Goal: Task Accomplishment & Management: Manage account settings

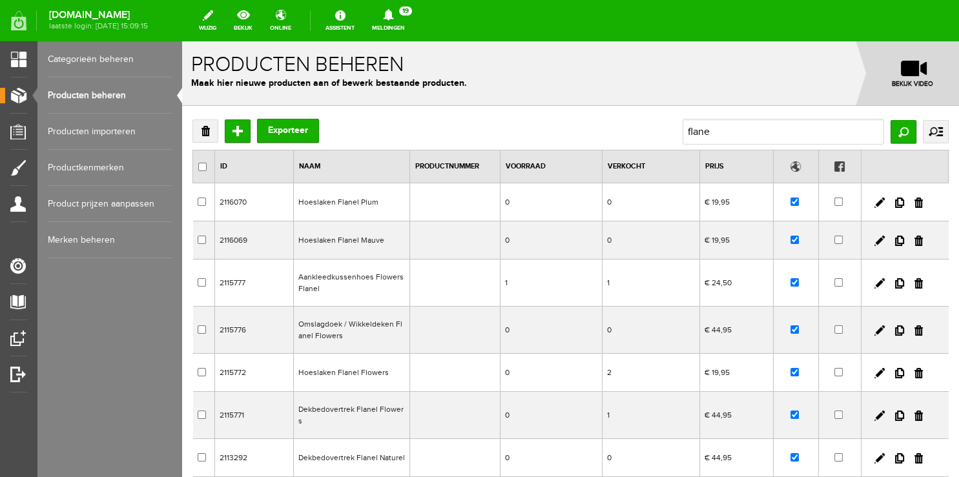
click at [89, 97] on link "Producten beheren" at bounding box center [110, 95] width 124 height 36
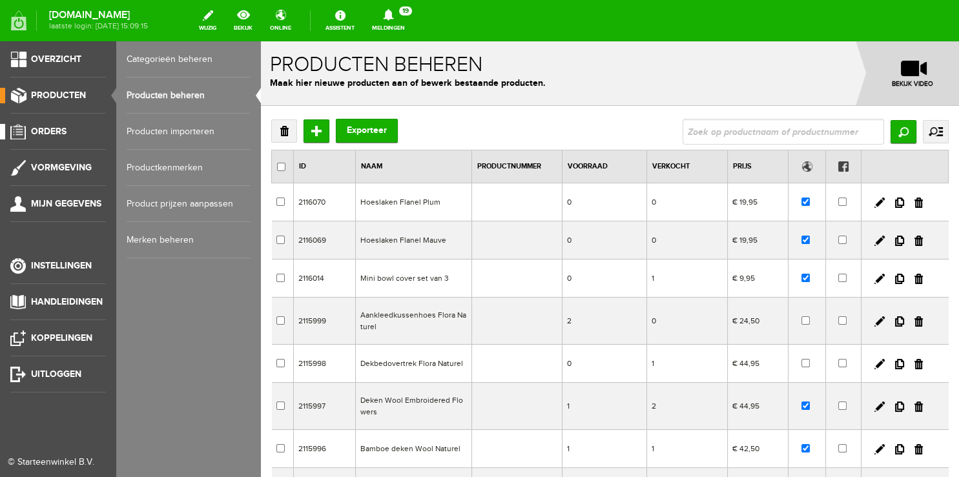
click at [47, 136] on span "Orders" at bounding box center [49, 131] width 36 height 11
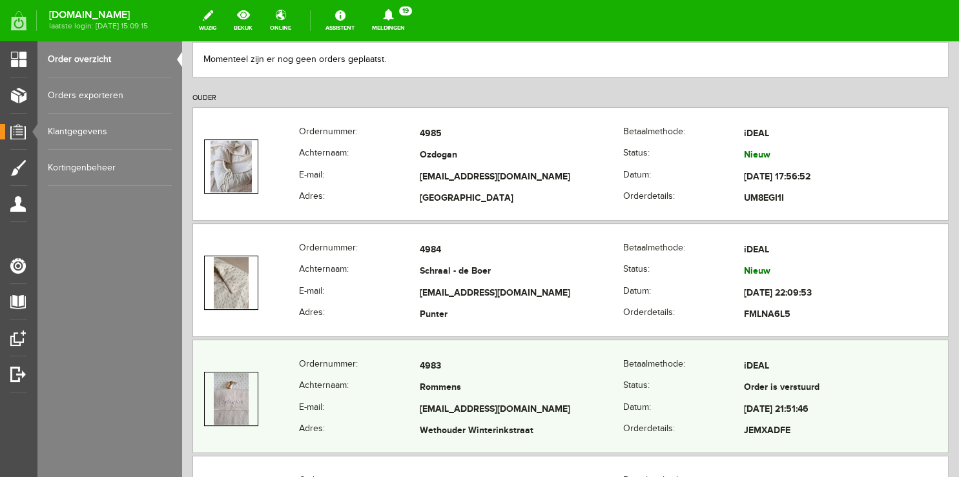
scroll to position [272, 0]
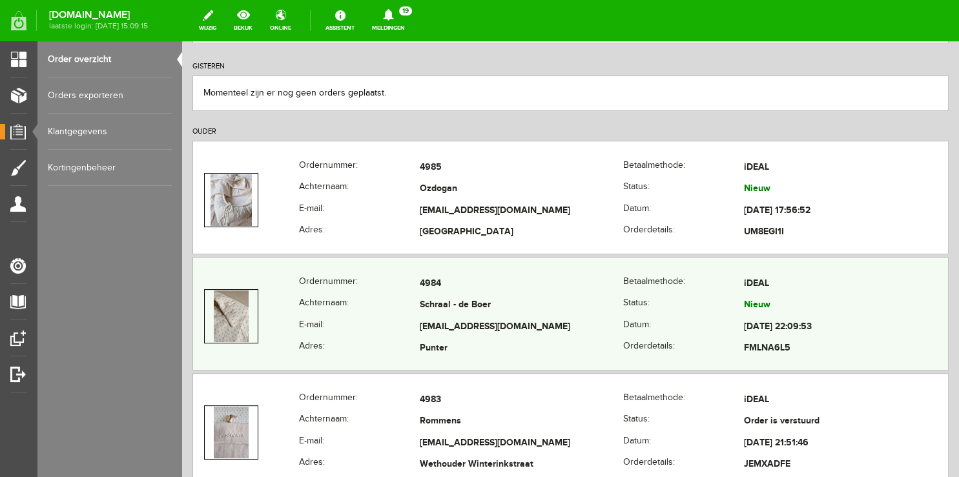
copy tr "Schraal - de Boer"
drag, startPoint x: 400, startPoint y: 303, endPoint x: 559, endPoint y: 310, distance: 159.0
click at [559, 310] on tr "Achternaam: Schraal - de Boer Status: Nieuw" at bounding box center [570, 306] width 755 height 22
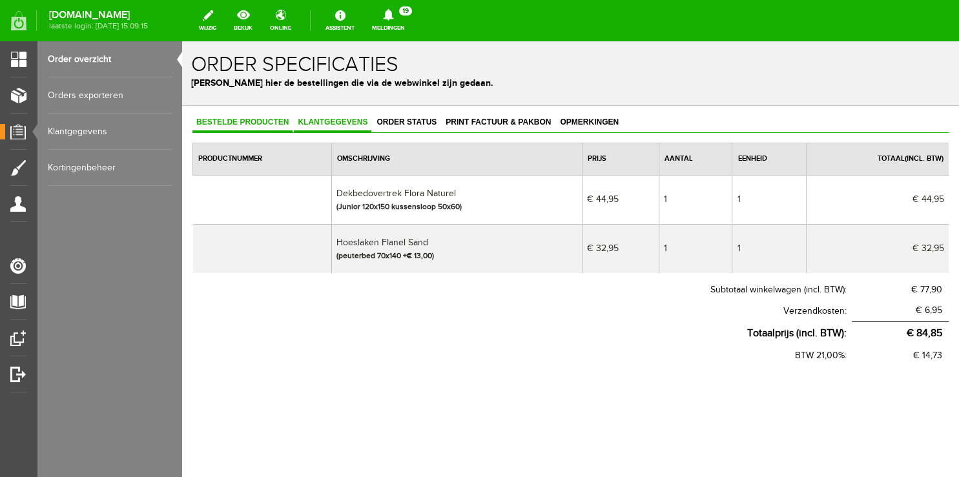
click at [318, 120] on span "Klantgegevens" at bounding box center [332, 121] width 77 height 9
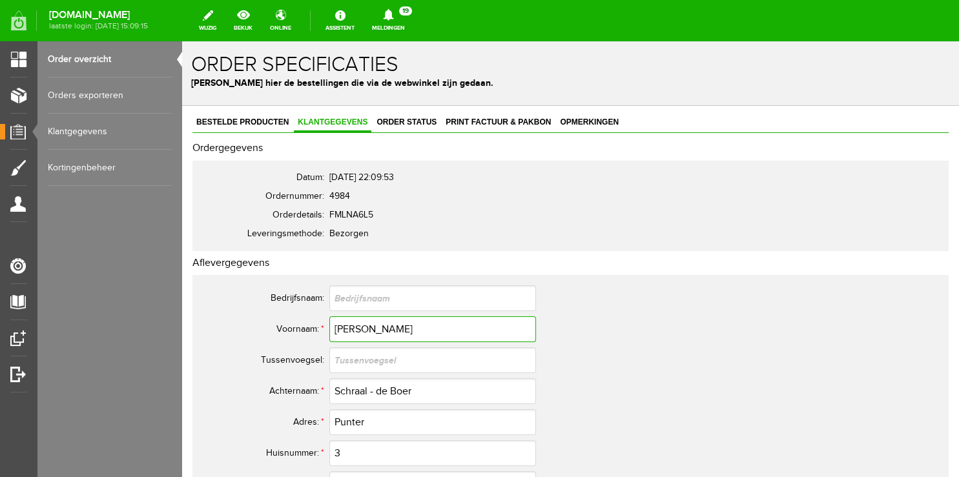
drag, startPoint x: 241, startPoint y: 331, endPoint x: 154, endPoint y: 327, distance: 87.9
click at [329, 327] on input "[PERSON_NAME]" at bounding box center [432, 329] width 207 height 26
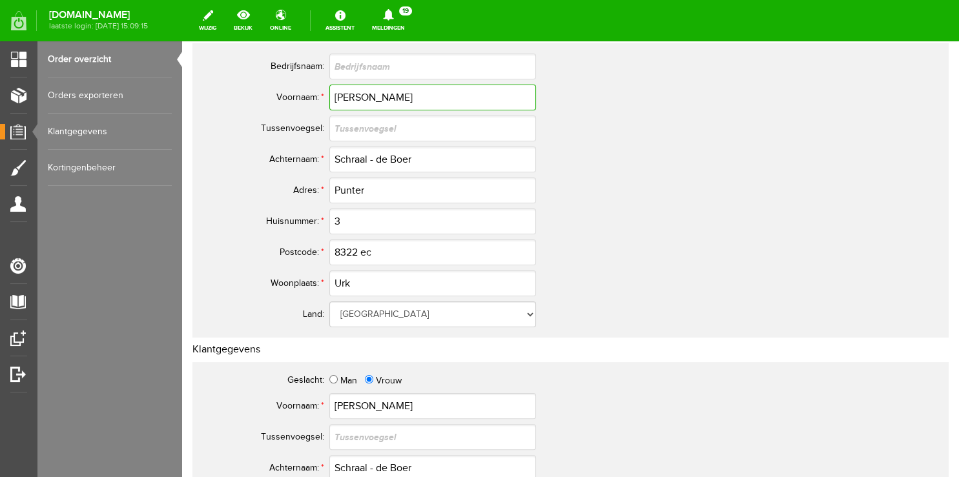
scroll to position [272, 0]
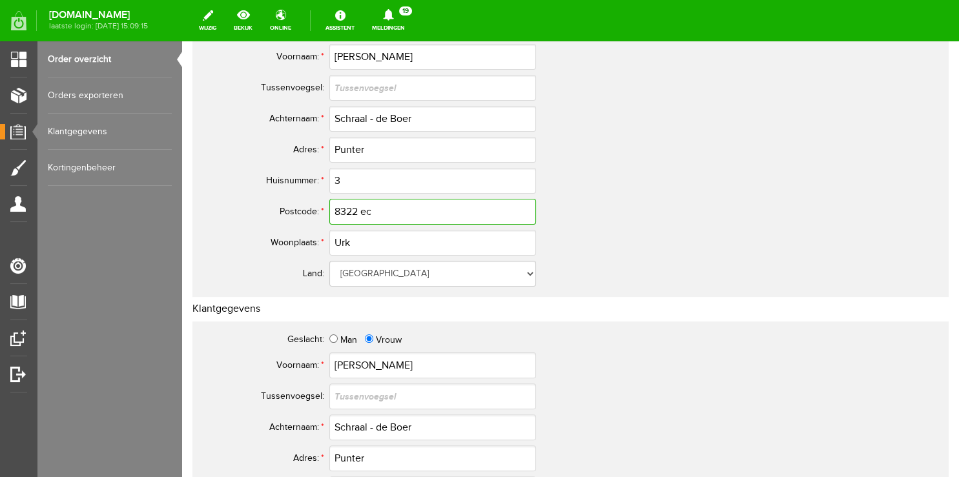
drag, startPoint x: 384, startPoint y: 211, endPoint x: 46, endPoint y: 201, distance: 338.4
click at [329, 201] on input "8322 ec" at bounding box center [432, 212] width 207 height 26
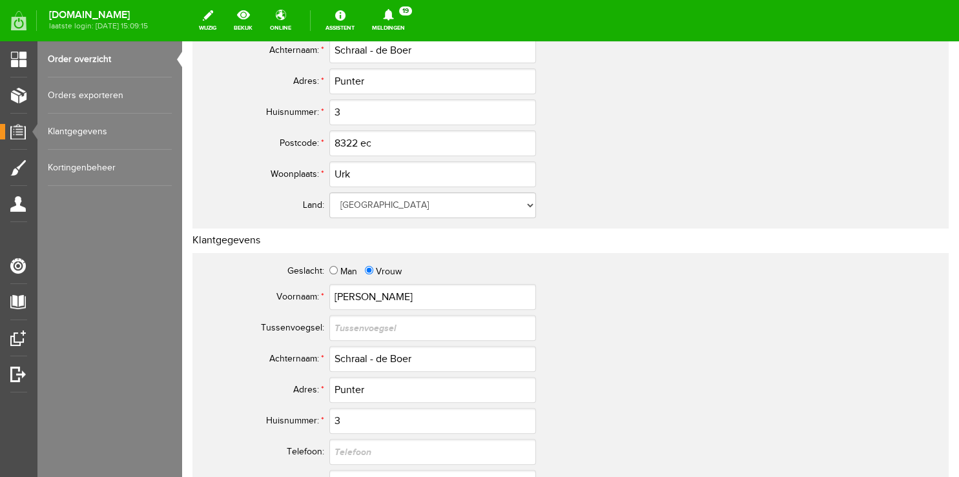
scroll to position [0, 0]
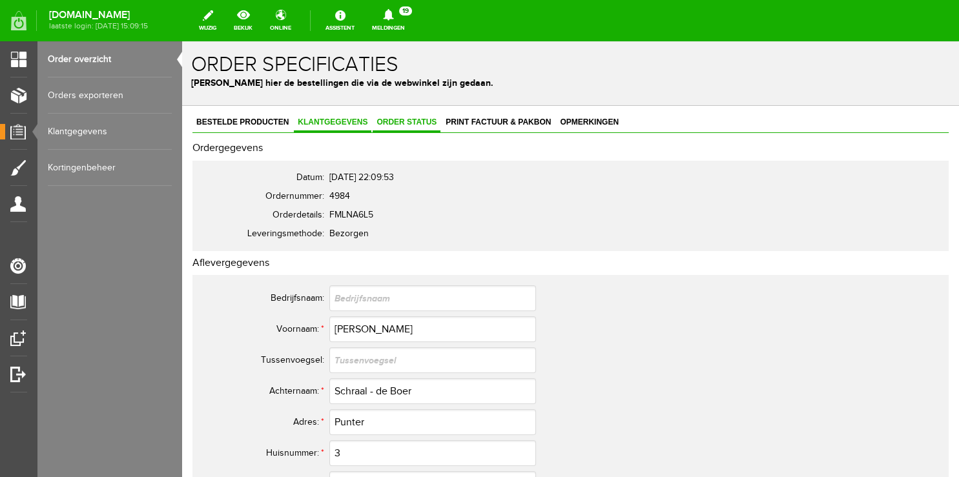
click at [399, 126] on span "Order status" at bounding box center [406, 121] width 68 height 9
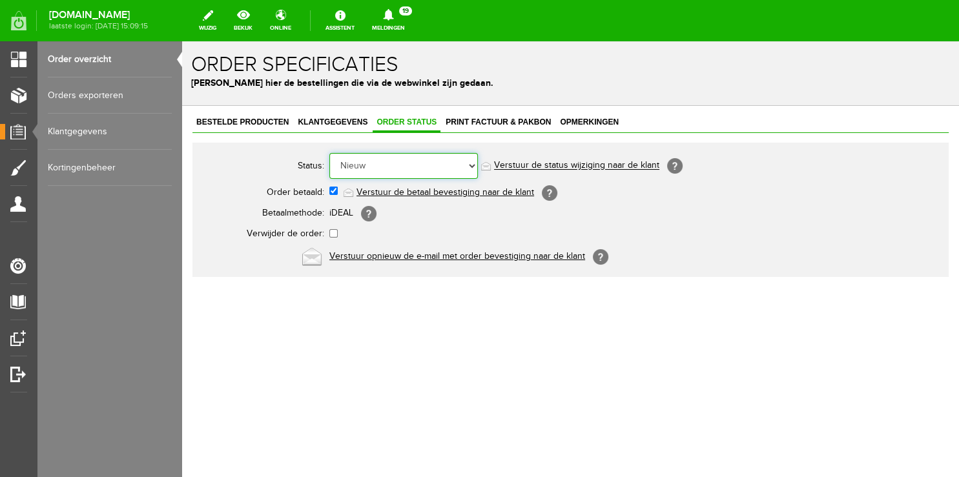
select select "5"
click option "Order is verstuurd" at bounding box center [182, 41] width 0 height 0
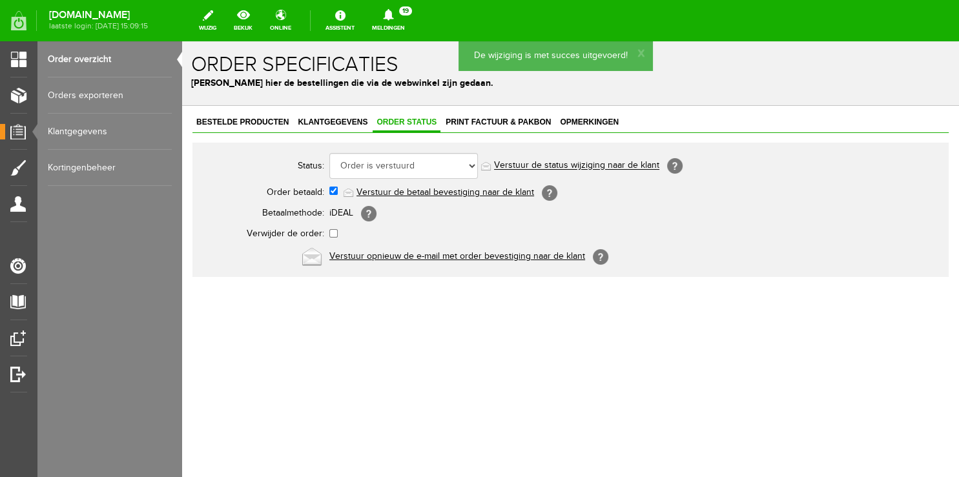
click at [540, 167] on link "Verstuur de status wijziging naar de klant" at bounding box center [576, 166] width 165 height 10
click at [110, 63] on link "Order overzicht" at bounding box center [110, 59] width 124 height 36
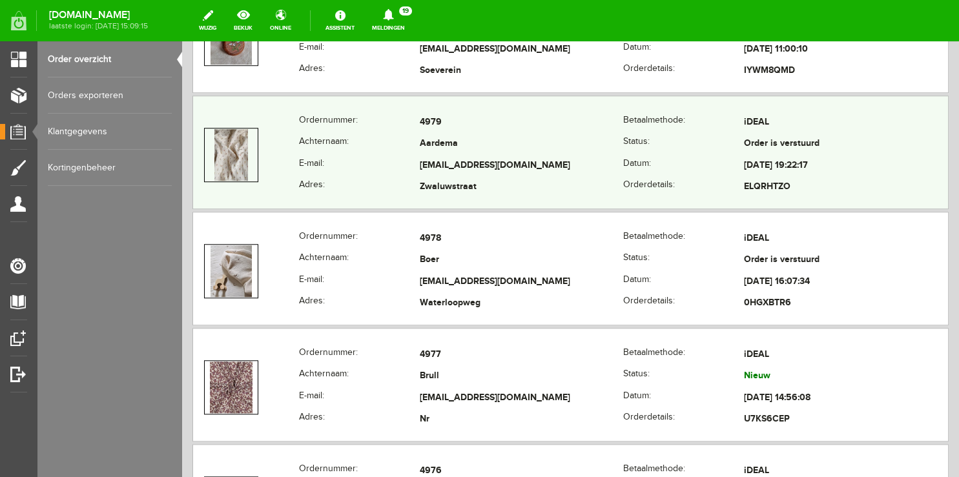
scroll to position [1022, 0]
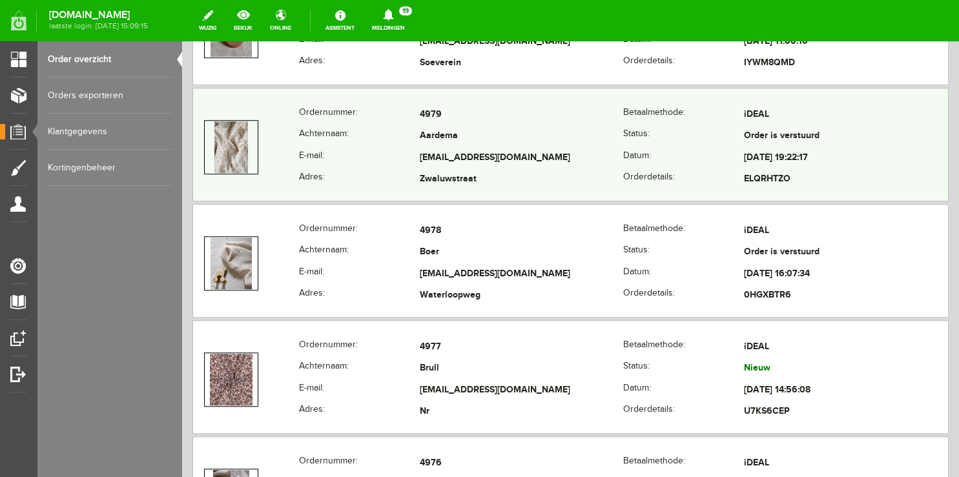
click at [387, 147] on th "E-mail:" at bounding box center [359, 158] width 121 height 22
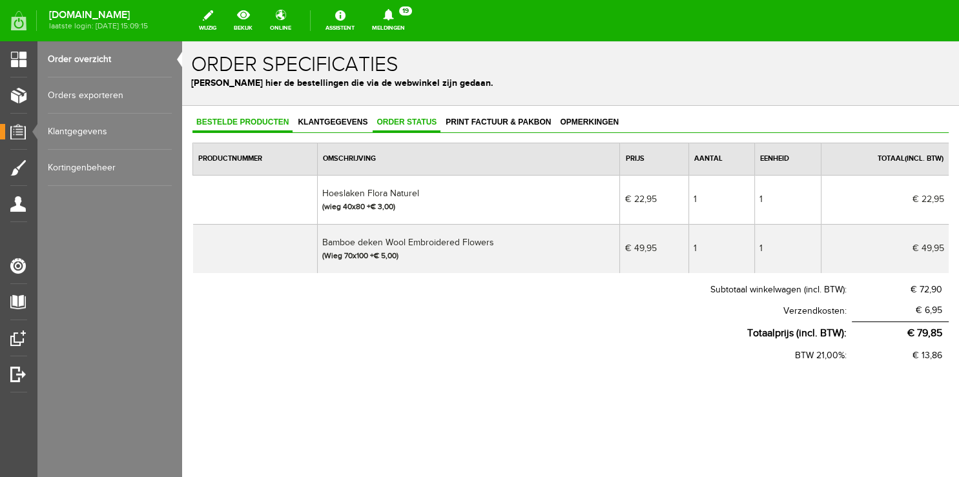
click at [412, 121] on span "Order status" at bounding box center [406, 121] width 68 height 9
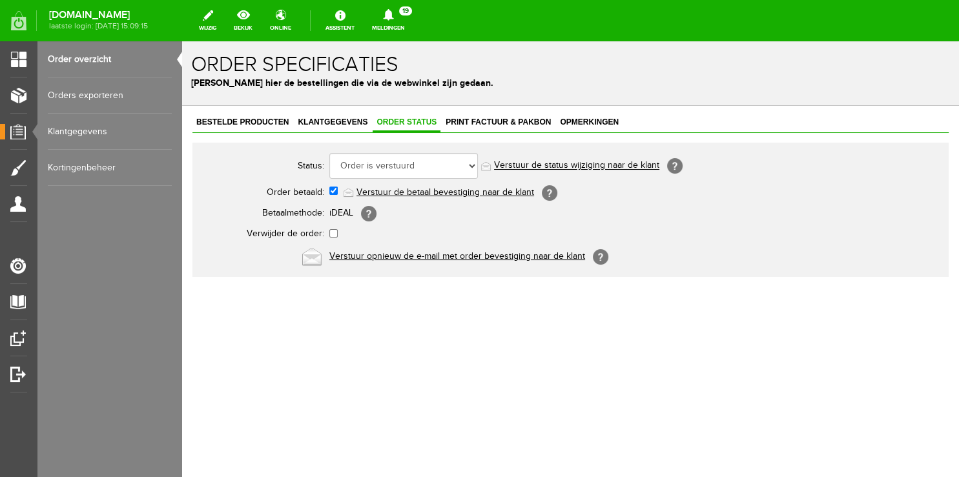
click at [96, 62] on link "Order overzicht" at bounding box center [110, 59] width 124 height 36
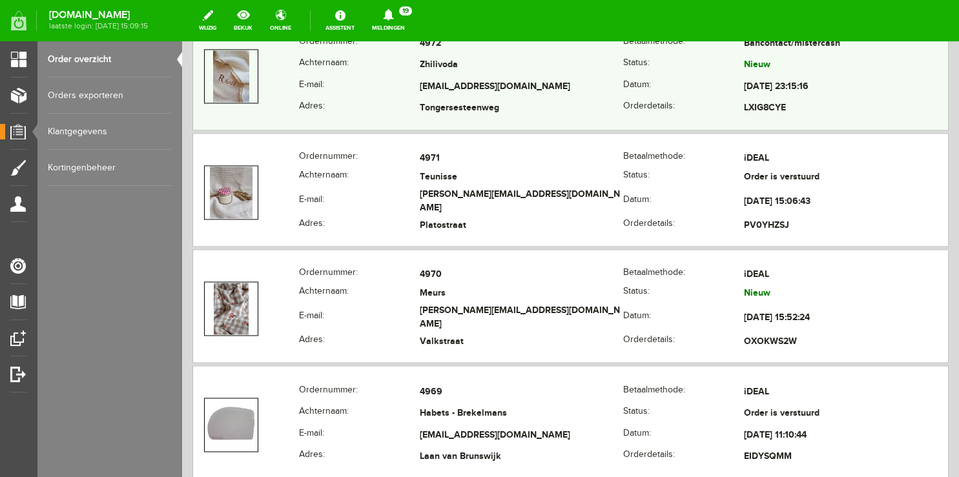
scroll to position [1908, 0]
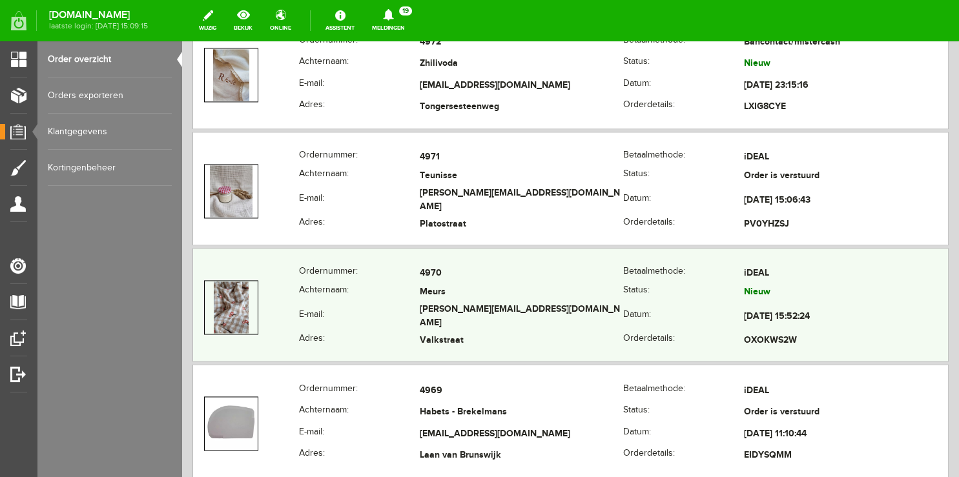
copy tr "[PERSON_NAME][EMAIL_ADDRESS][DOMAIN_NAME]"
drag, startPoint x: 408, startPoint y: 310, endPoint x: 538, endPoint y: 309, distance: 130.4
click at [538, 309] on tr "E-mail: [PERSON_NAME][EMAIL_ADDRESS][DOMAIN_NAME] Datum: [DATE] 15:52:24" at bounding box center [570, 317] width 755 height 30
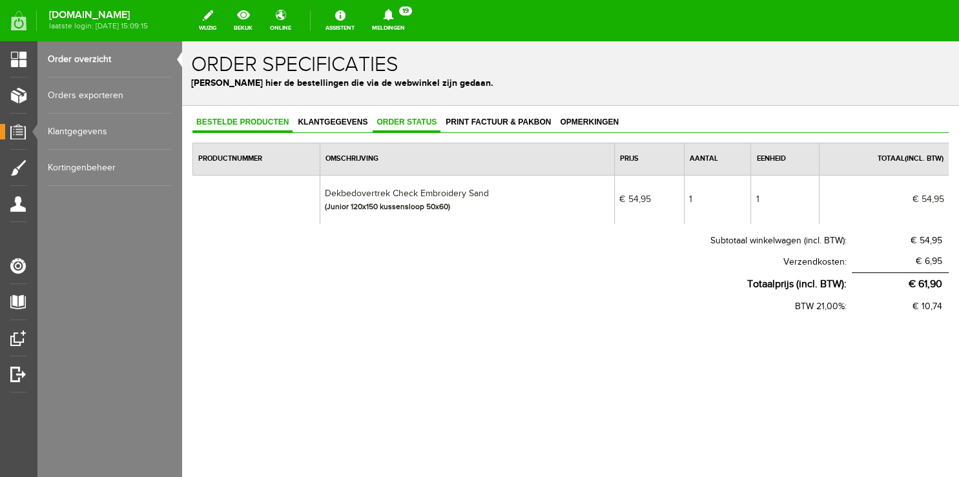
click at [403, 127] on link "Order status" at bounding box center [406, 123] width 68 height 19
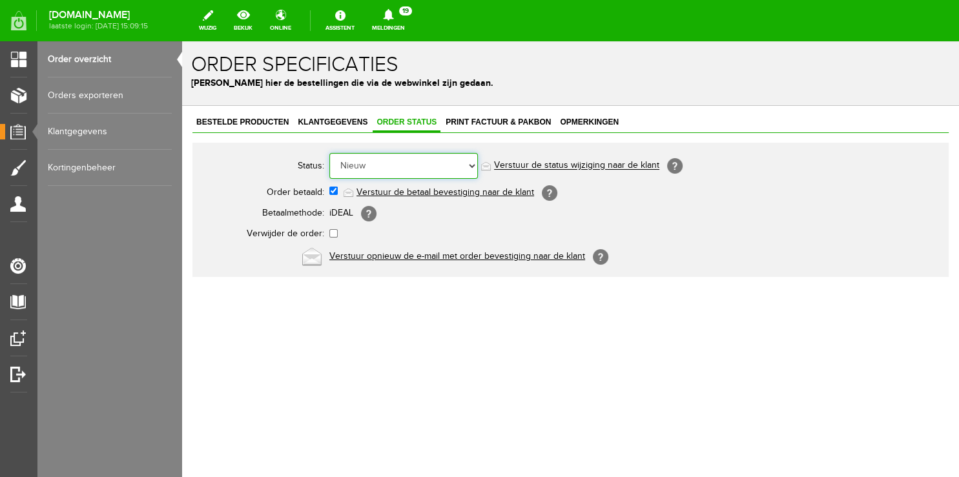
select select "5"
click option "Order is verstuurd" at bounding box center [182, 41] width 0 height 0
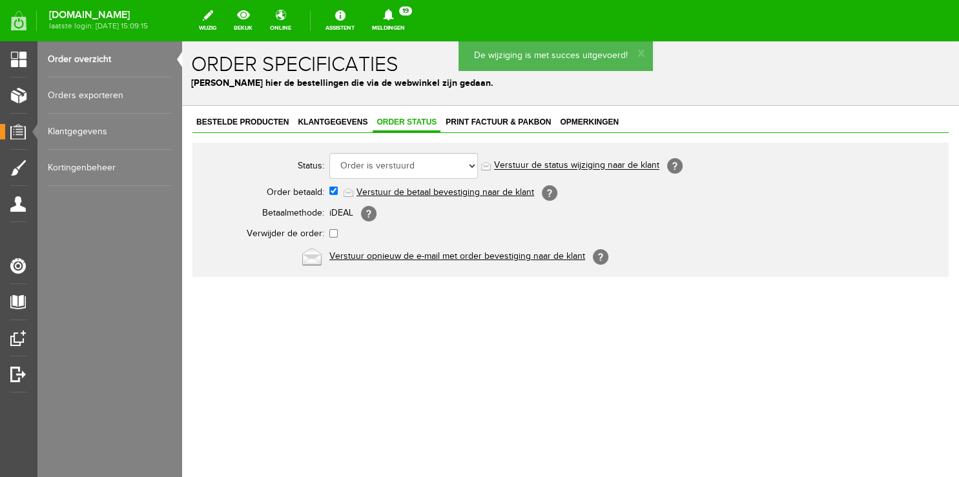
click at [523, 167] on link "Verstuur de status wijziging naar de klant" at bounding box center [576, 166] width 165 height 10
click at [323, 119] on span "Klantgegevens" at bounding box center [332, 121] width 77 height 9
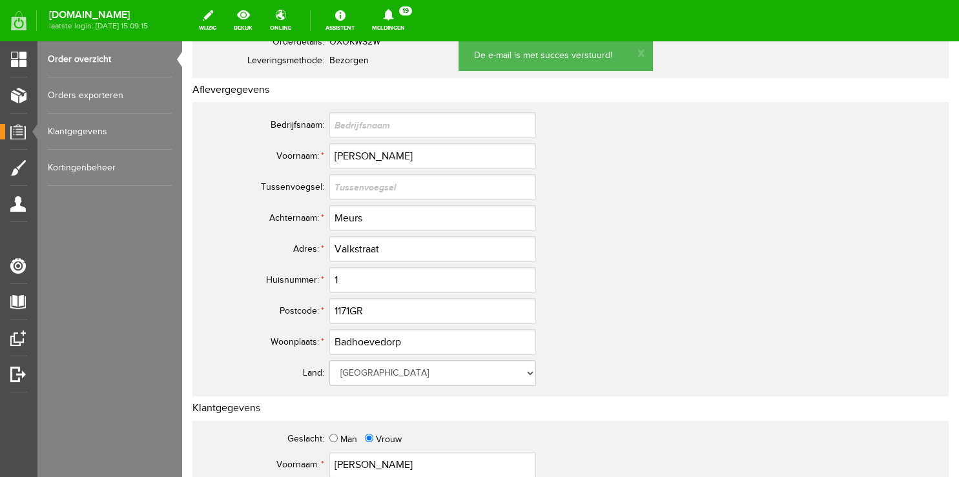
scroll to position [204, 0]
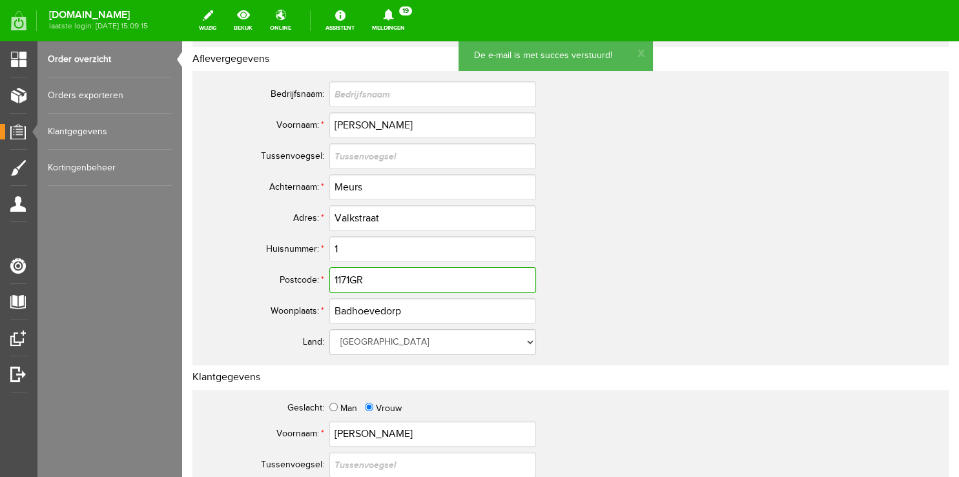
drag, startPoint x: 281, startPoint y: 270, endPoint x: 141, endPoint y: 253, distance: 141.1
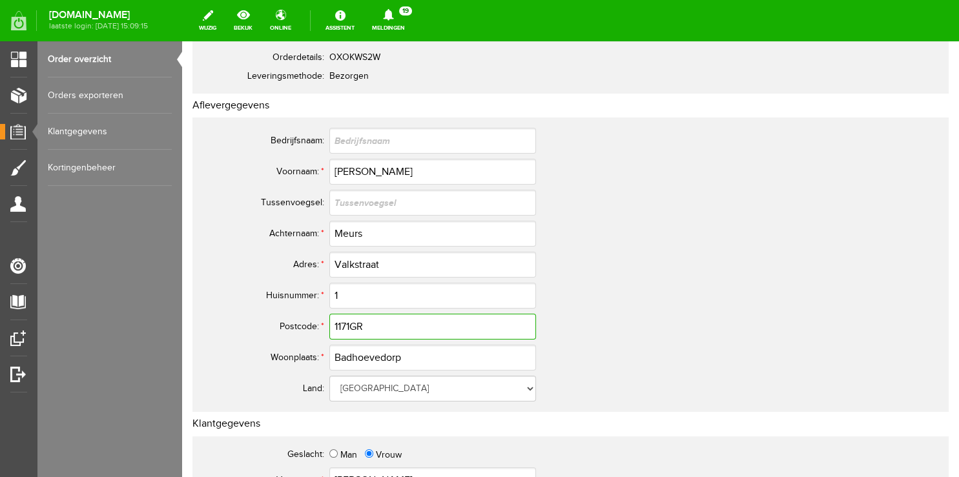
scroll to position [0, 0]
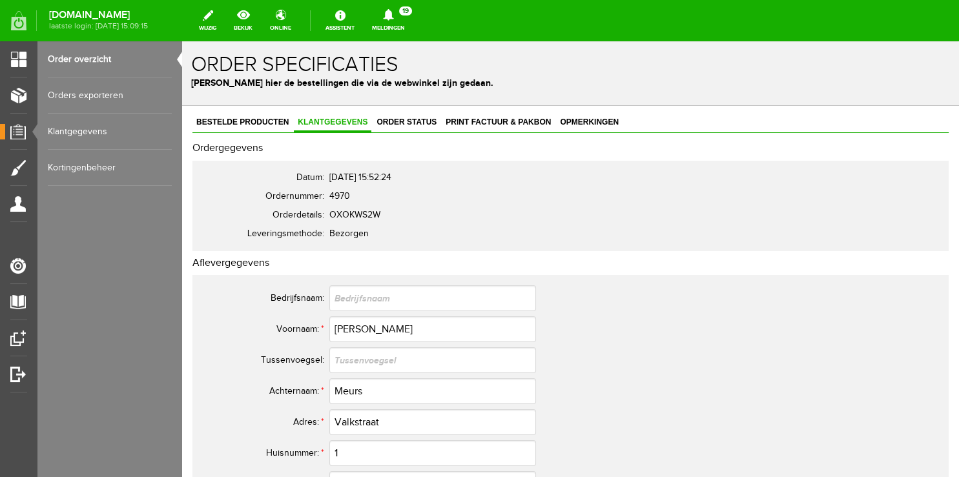
click at [92, 55] on link "Order overzicht" at bounding box center [110, 59] width 124 height 36
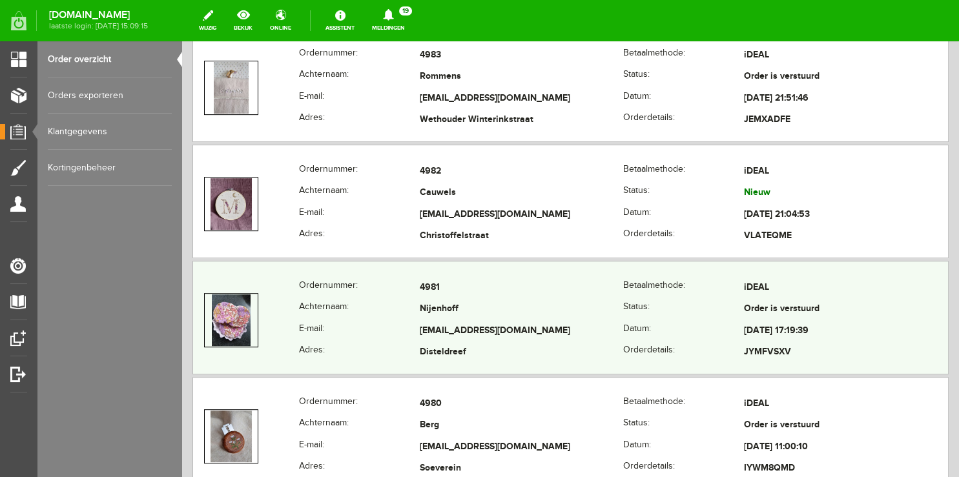
scroll to position [613, 0]
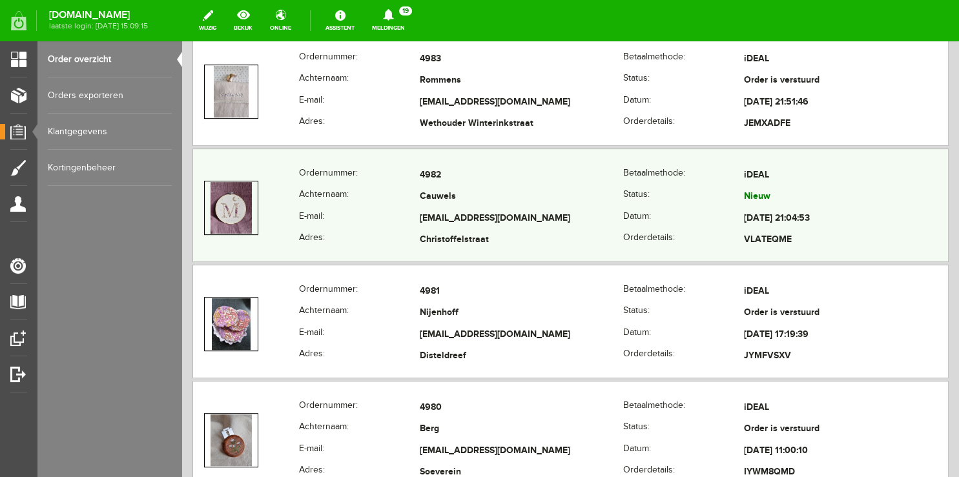
click at [502, 187] on td "Cauwels" at bounding box center [522, 198] width 204 height 22
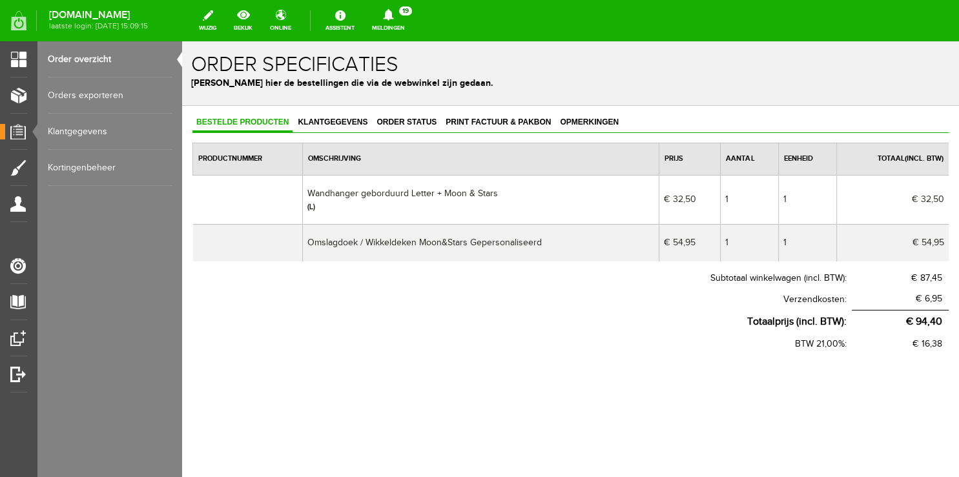
click at [63, 53] on link "Order overzicht" at bounding box center [110, 59] width 124 height 36
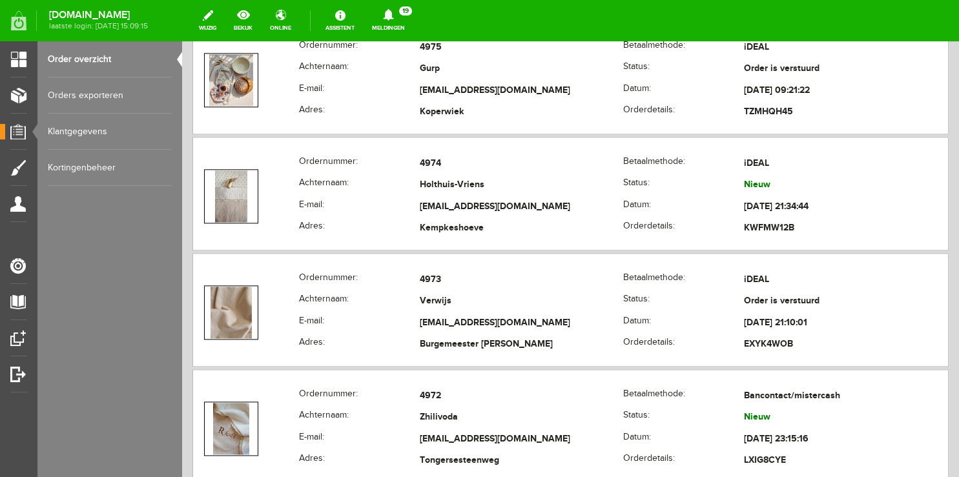
scroll to position [1567, 0]
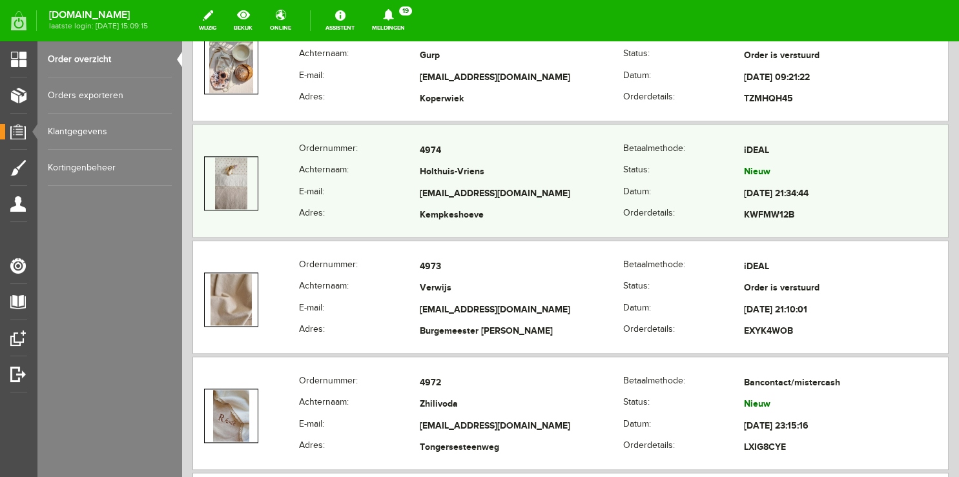
copy tr "[EMAIL_ADDRESS][DOMAIN_NAME]"
drag, startPoint x: 394, startPoint y: 188, endPoint x: 567, endPoint y: 193, distance: 173.7
click at [567, 193] on tr "E-mail: [EMAIL_ADDRESS][DOMAIN_NAME] Datum: [DATE] 21:34:44" at bounding box center [570, 194] width 755 height 22
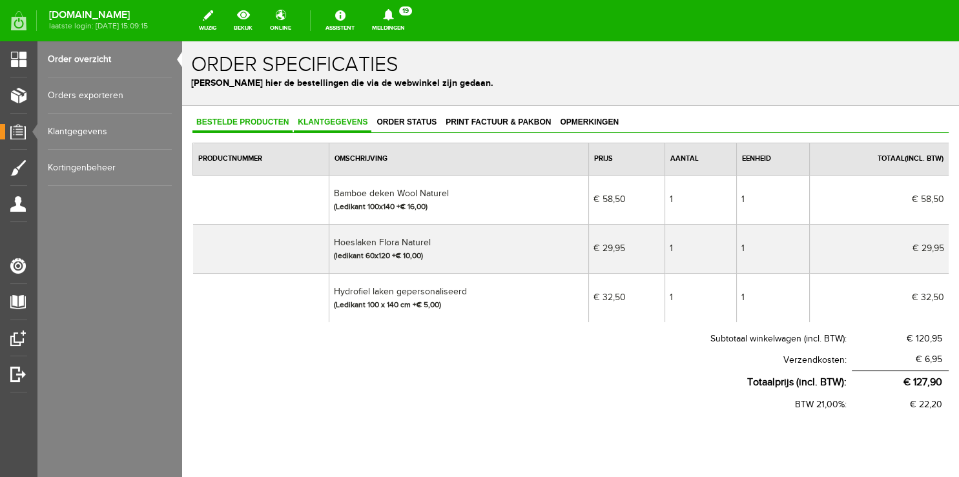
click at [329, 123] on span "Klantgegevens" at bounding box center [332, 121] width 77 height 9
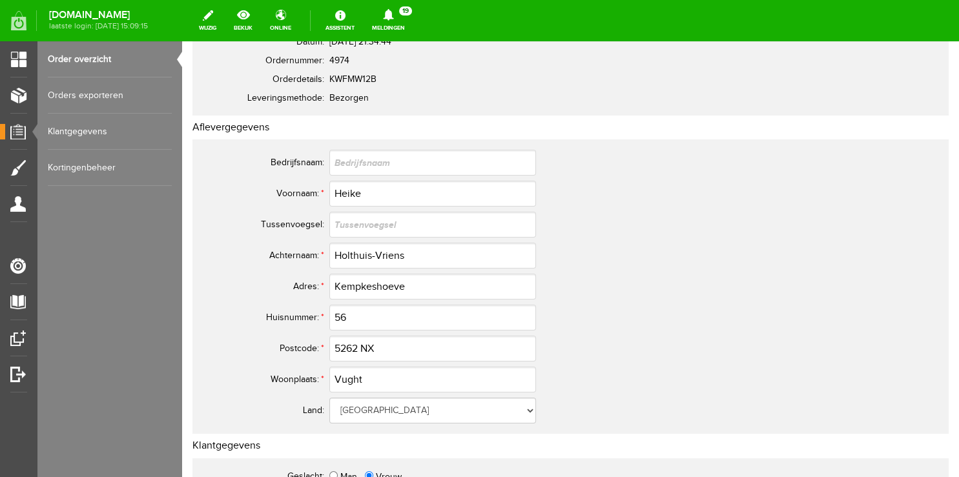
scroll to position [136, 0]
drag, startPoint x: 420, startPoint y: 251, endPoint x: 241, endPoint y: 251, distance: 178.8
click at [329, 254] on input "Holthuis-Vriens" at bounding box center [432, 255] width 207 height 26
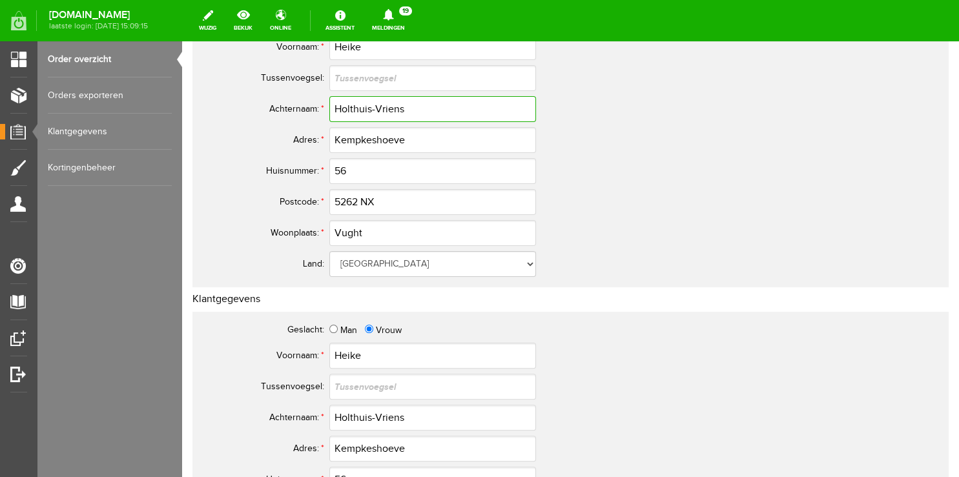
scroll to position [341, 0]
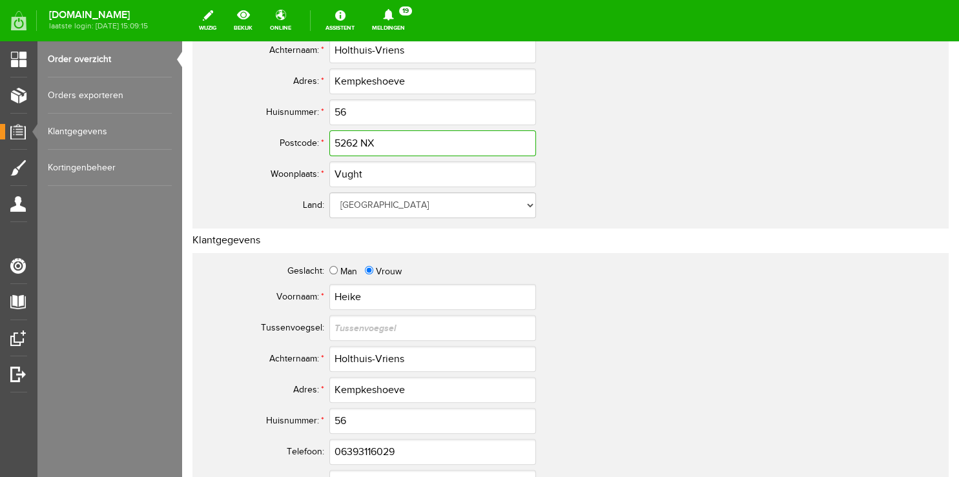
drag, startPoint x: 389, startPoint y: 146, endPoint x: 277, endPoint y: 146, distance: 111.7
click at [329, 143] on input "5262 NX" at bounding box center [432, 143] width 207 height 26
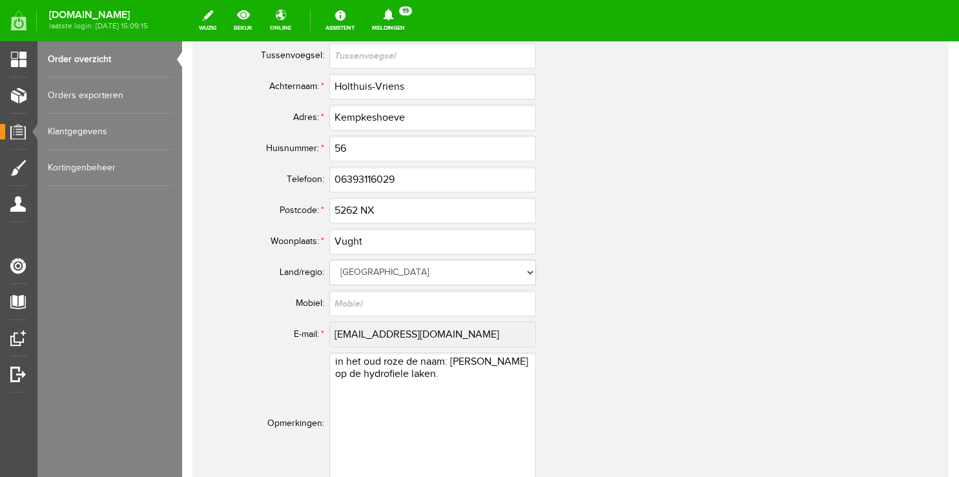
scroll to position [773, 0]
